Goal: Go to known website: Access a specific website the user already knows

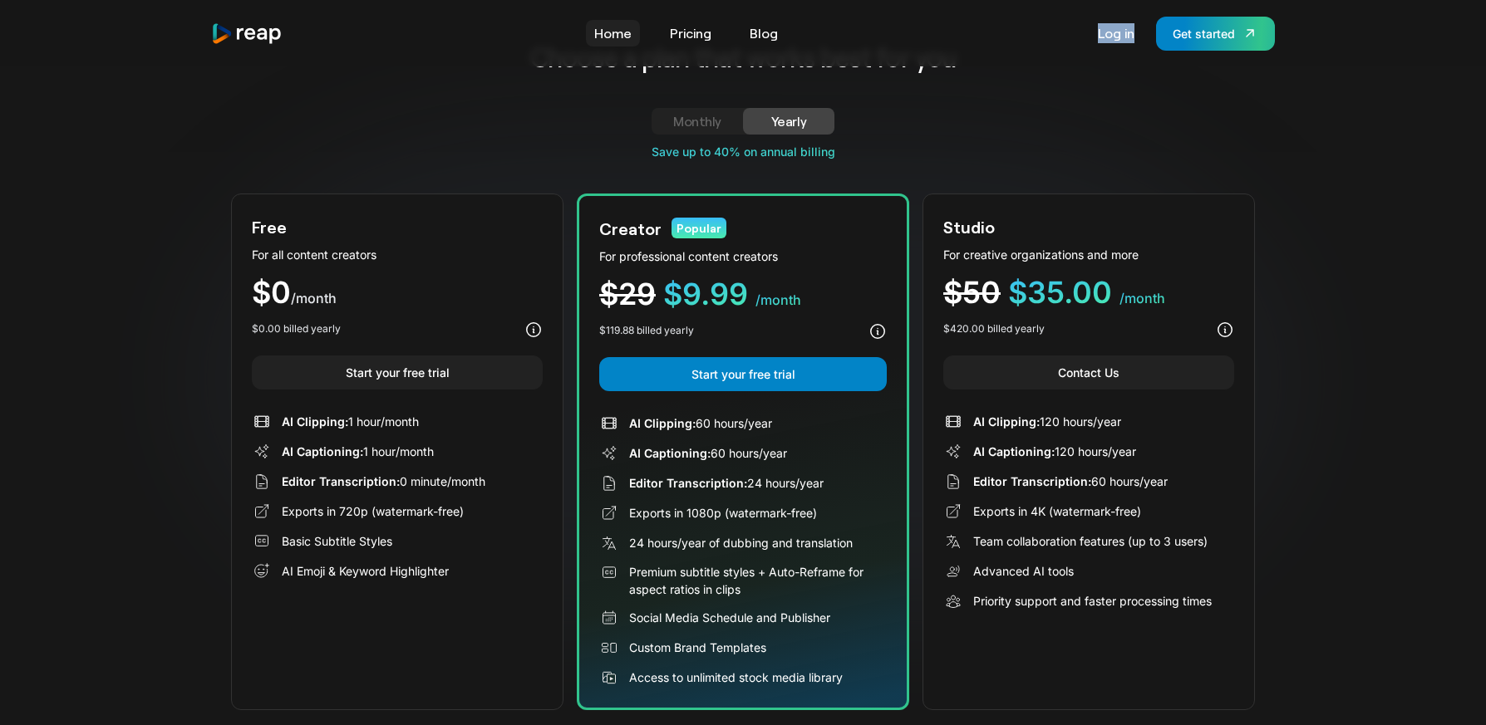
click at [596, 35] on link "Home" at bounding box center [613, 33] width 54 height 27
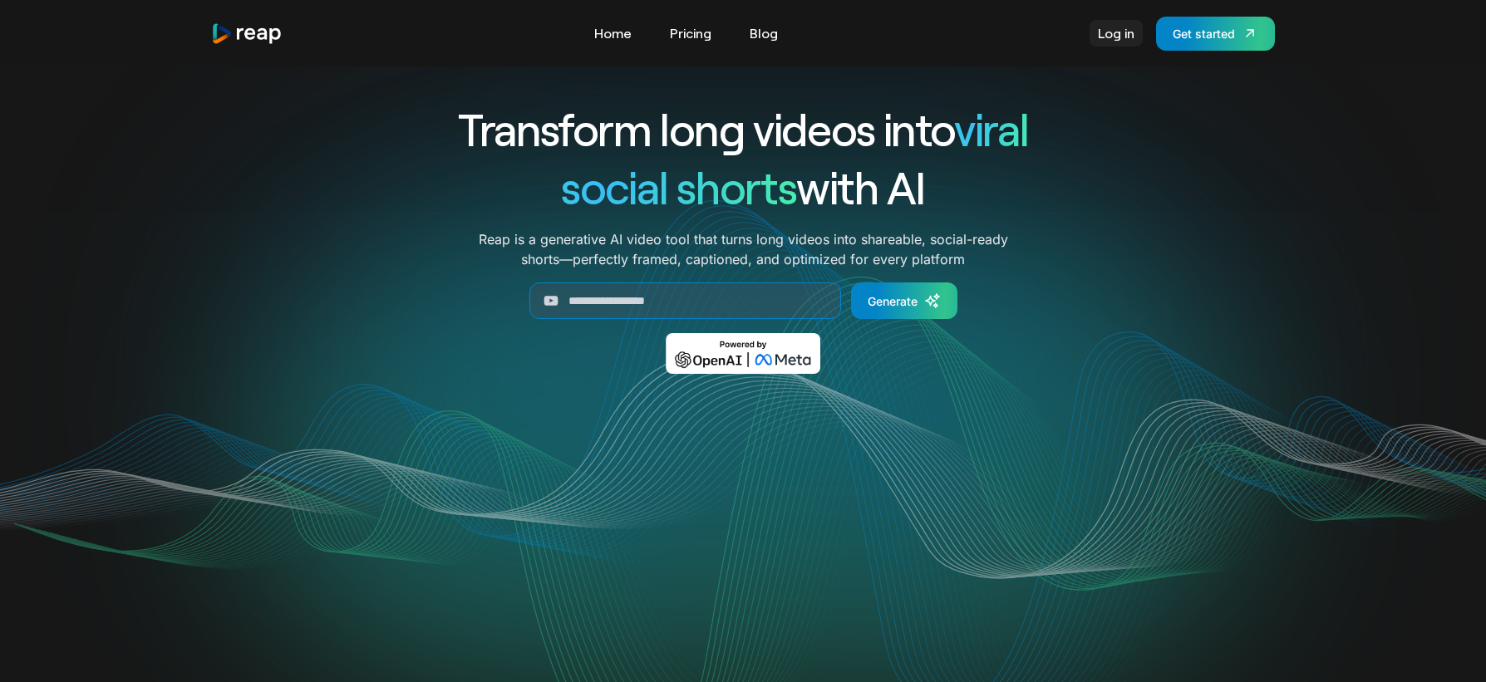
click at [1108, 37] on link "Log in" at bounding box center [1115, 33] width 53 height 27
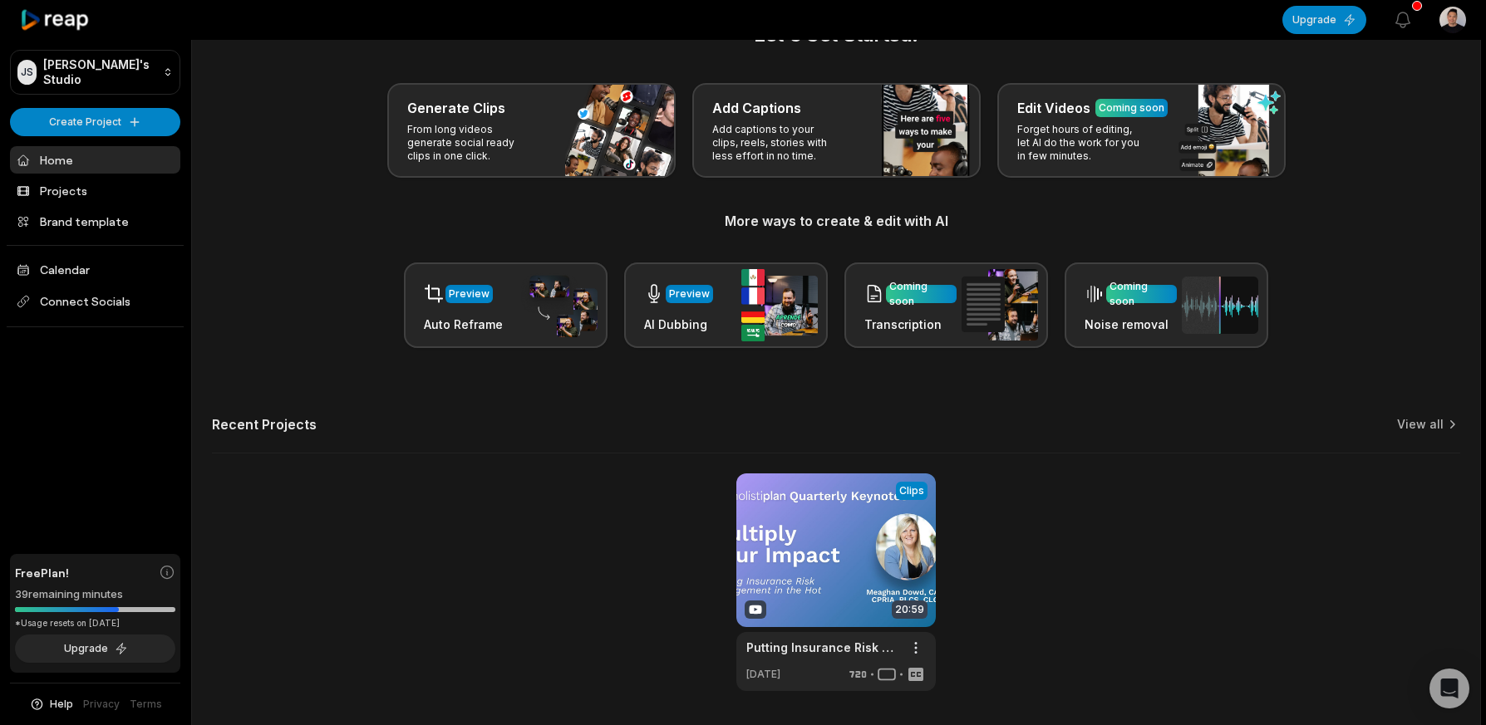
scroll to position [69, 0]
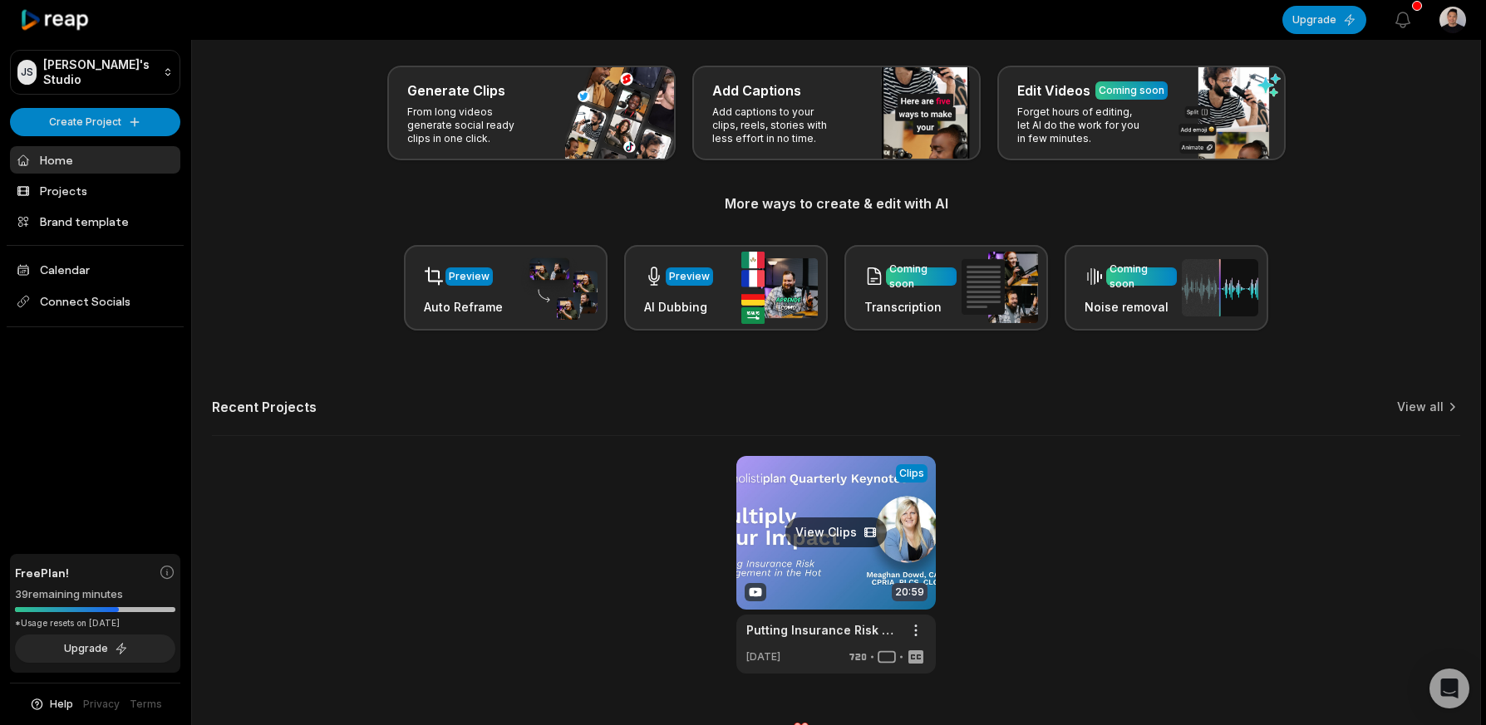
click at [837, 581] on link at bounding box center [835, 565] width 199 height 218
